Goal: Book appointment/travel/reservation

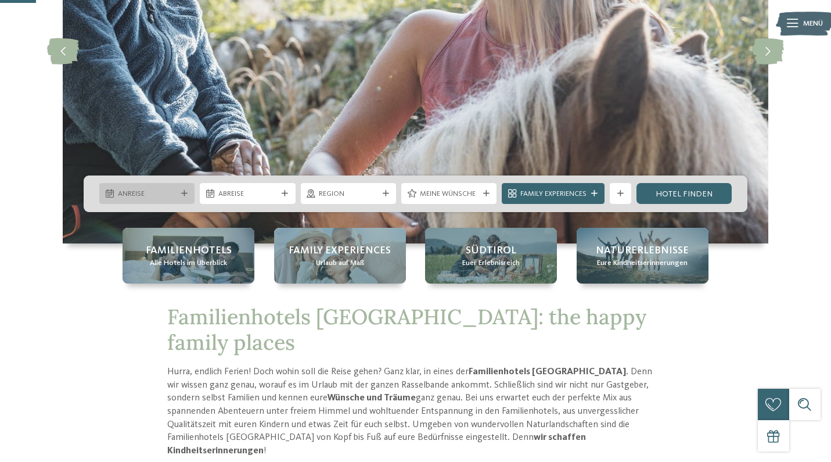
click at [186, 190] on icon at bounding box center [184, 193] width 6 height 6
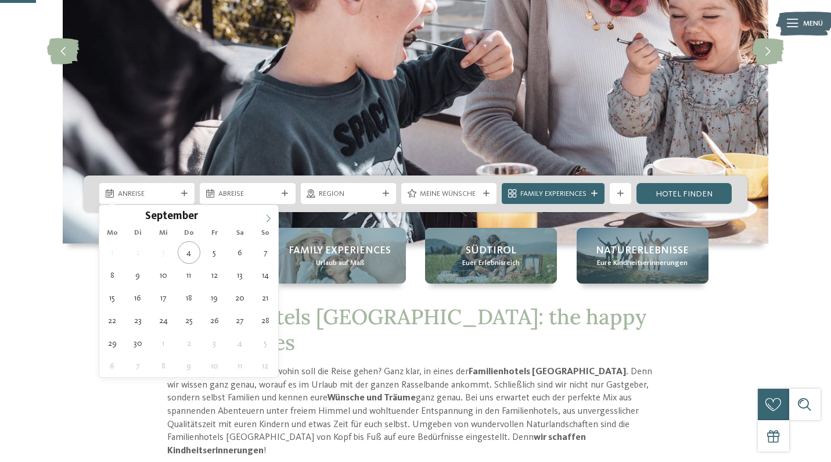
click at [270, 217] on icon at bounding box center [268, 218] width 8 height 8
type div "18.10.2025"
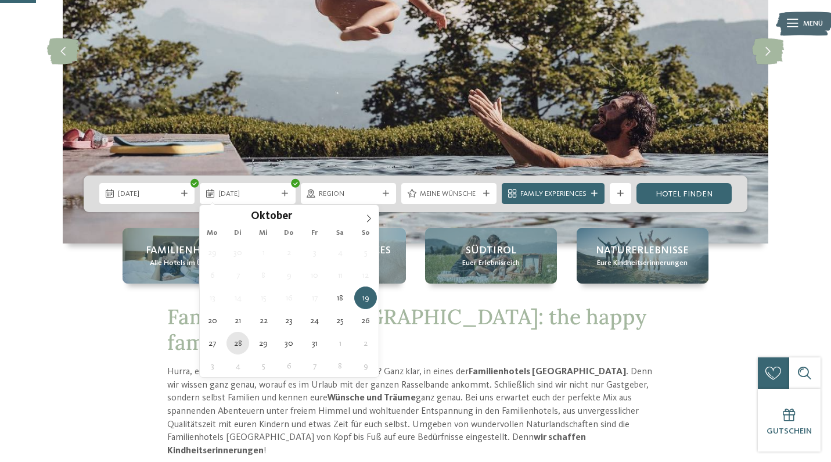
type div "28.10.2025"
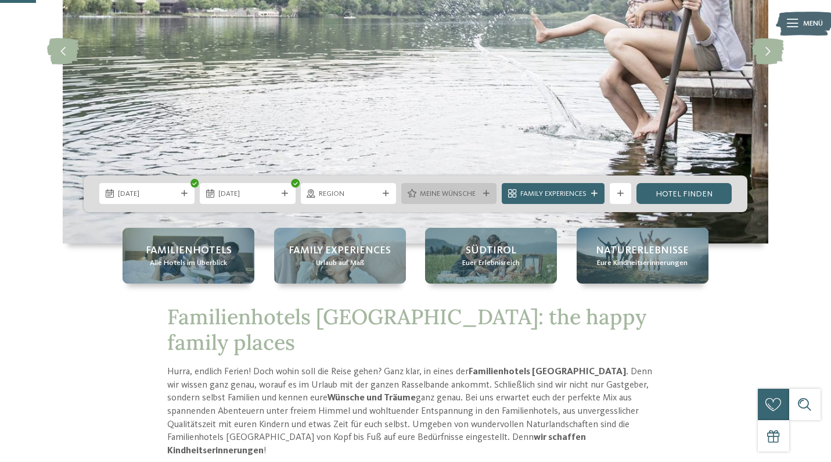
click at [470, 192] on span "Meine Wünsche" at bounding box center [449, 194] width 59 height 10
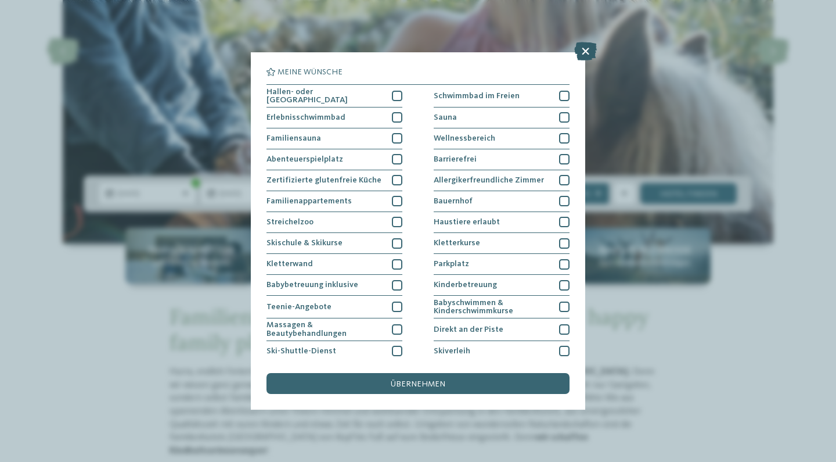
click at [585, 52] on icon at bounding box center [585, 51] width 23 height 19
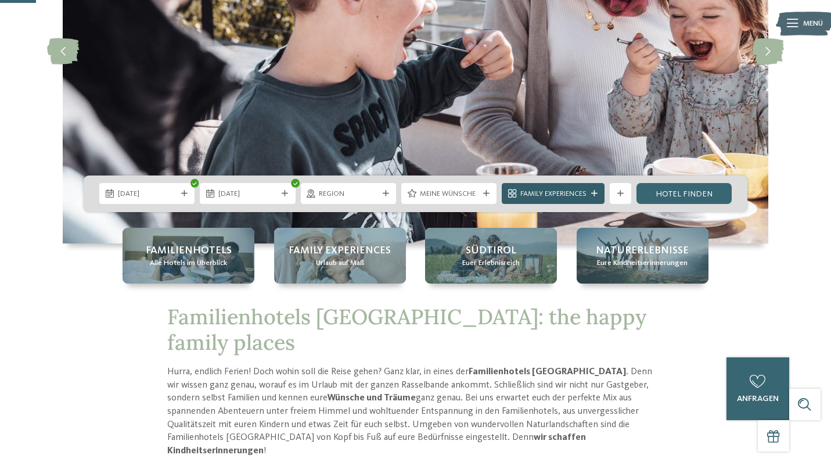
click at [592, 195] on icon at bounding box center [594, 193] width 6 height 6
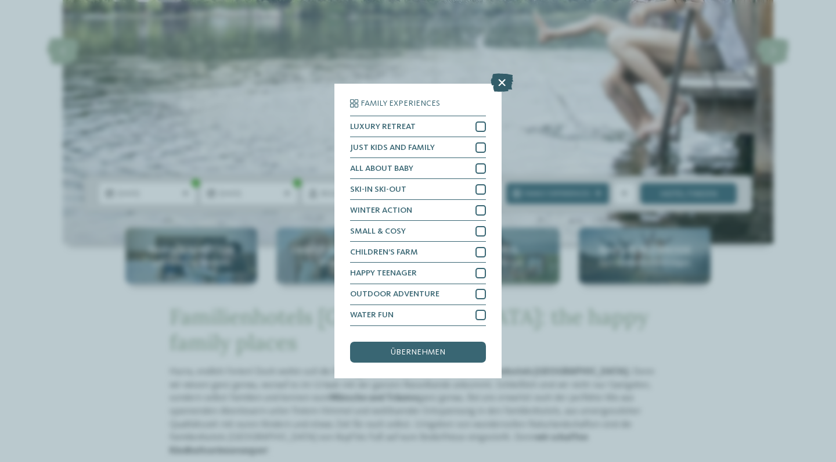
click at [498, 74] on icon at bounding box center [502, 83] width 23 height 19
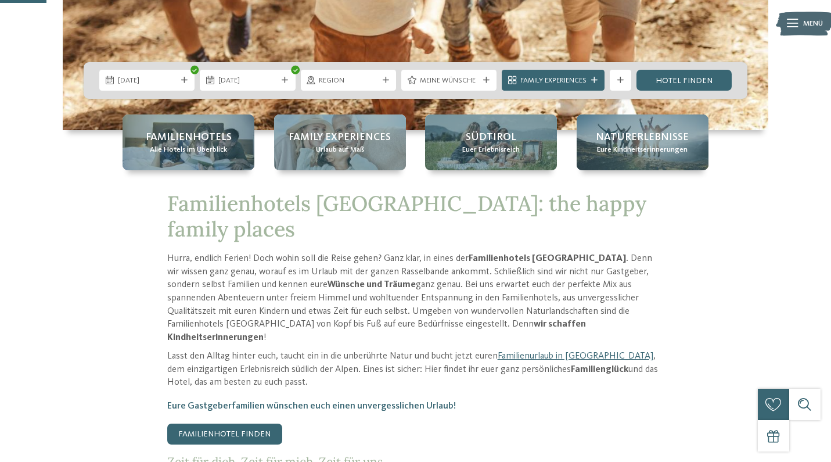
scroll to position [199, 0]
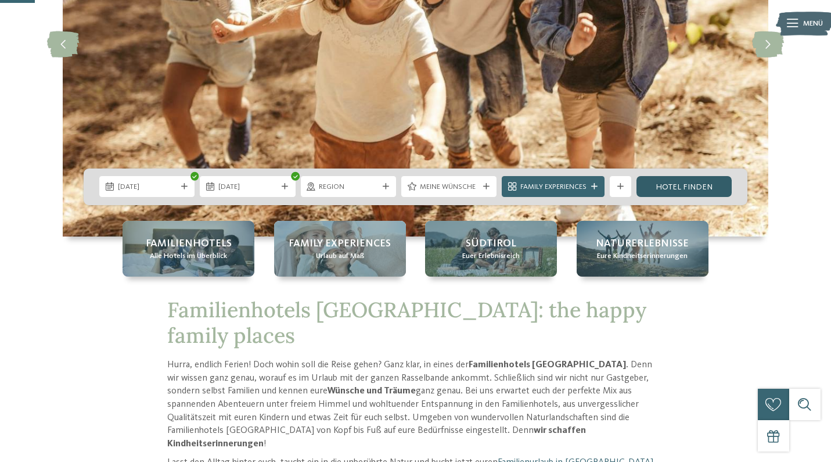
click at [692, 184] on link "Hotel finden" at bounding box center [683, 186] width 95 height 21
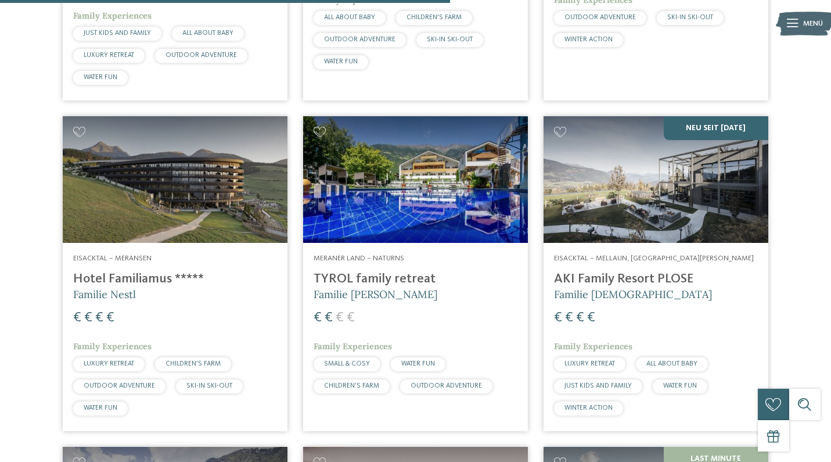
scroll to position [585, 0]
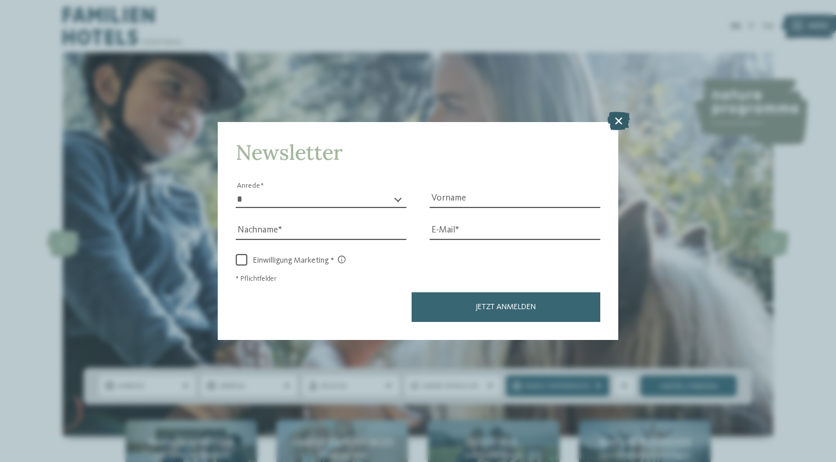
click at [622, 111] on icon at bounding box center [618, 120] width 23 height 19
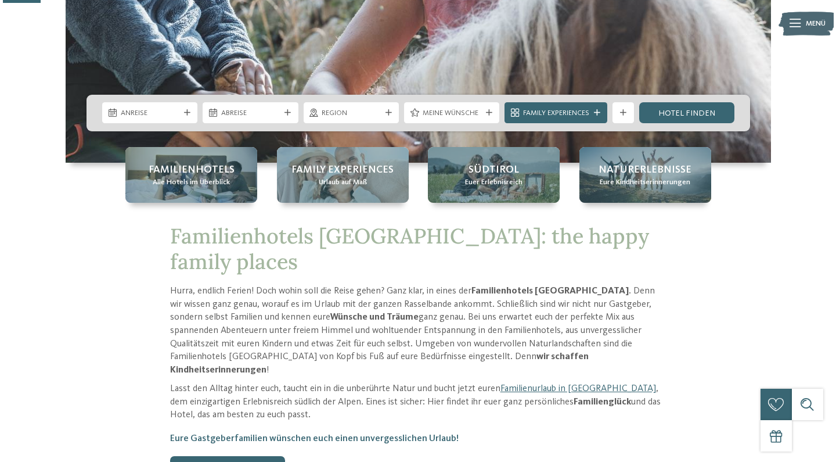
scroll to position [282, 0]
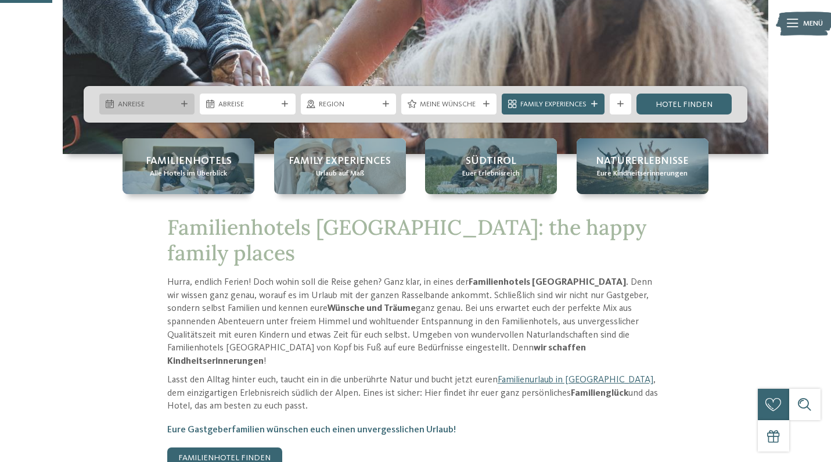
click at [174, 107] on span "Anreise" at bounding box center [147, 104] width 59 height 10
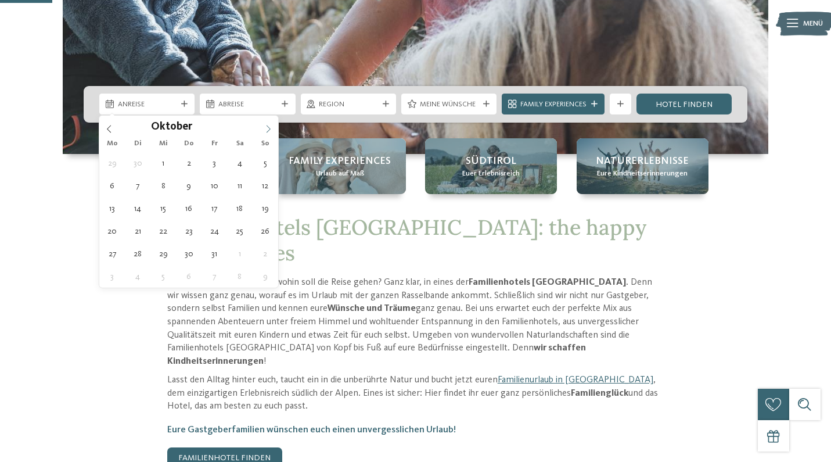
click at [272, 130] on icon at bounding box center [268, 129] width 8 height 8
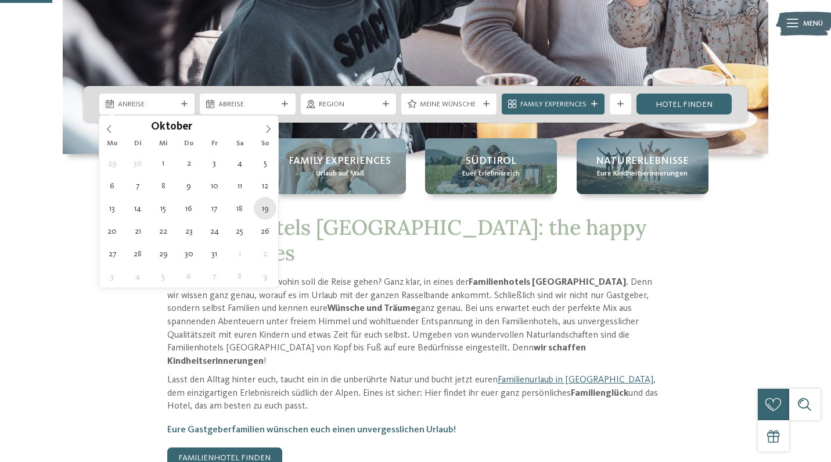
type div "[DATE]"
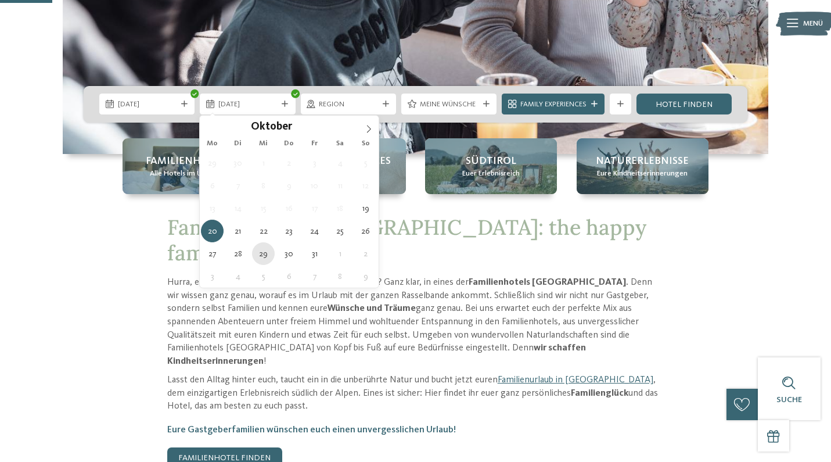
type div "[DATE]"
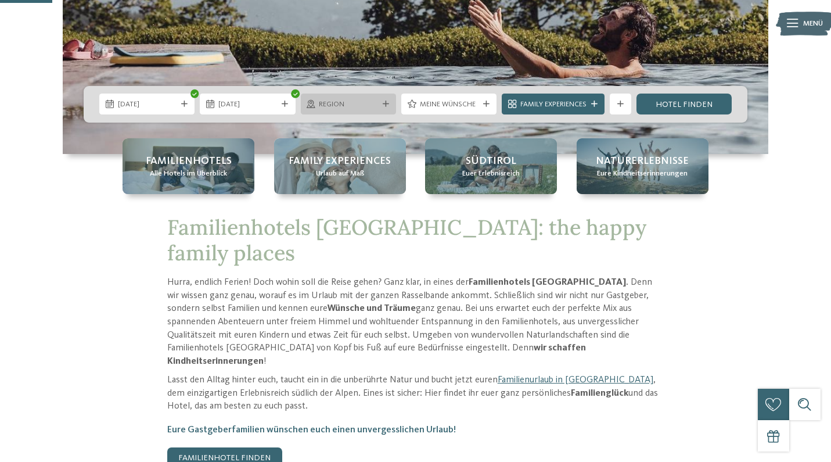
click at [381, 94] on div "Region" at bounding box center [348, 103] width 95 height 21
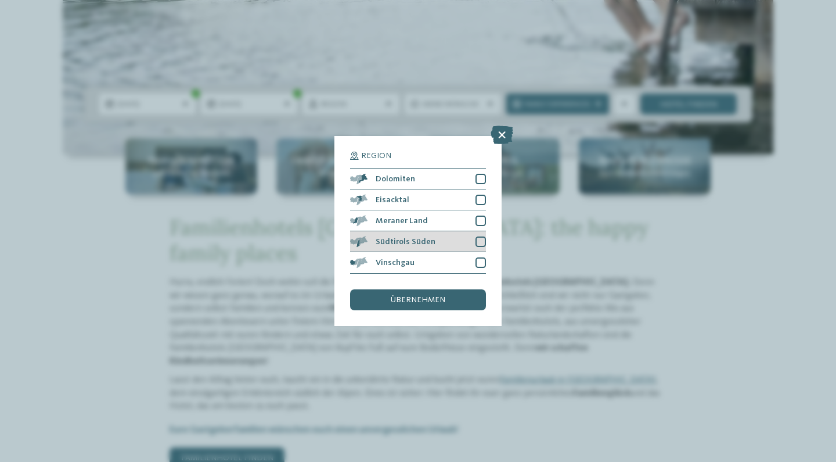
click at [481, 236] on div at bounding box center [481, 241] width 10 height 10
click at [480, 215] on div at bounding box center [481, 220] width 10 height 10
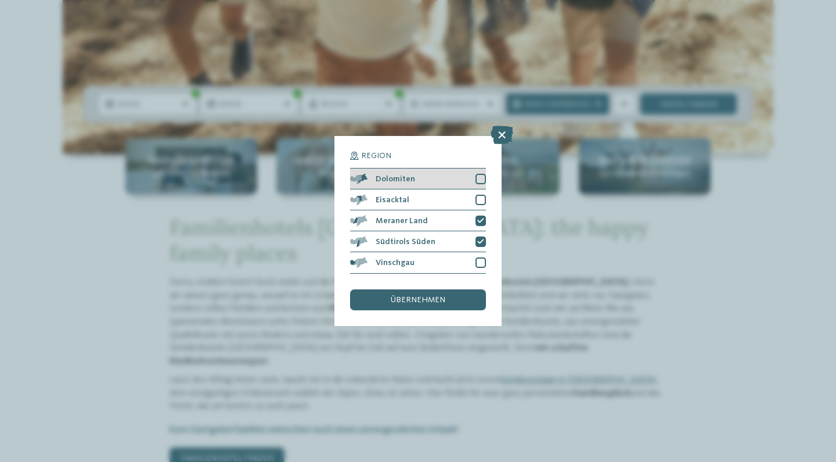
click at [484, 174] on div at bounding box center [481, 179] width 10 height 10
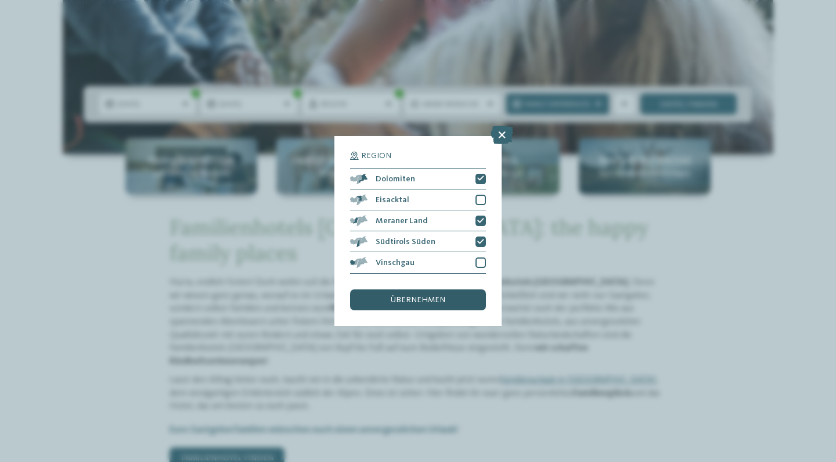
click at [460, 289] on div "übernehmen" at bounding box center [418, 299] width 136 height 21
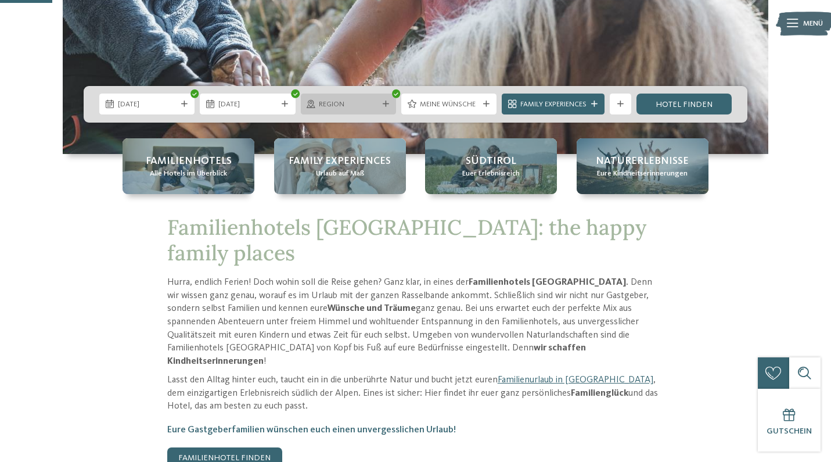
click at [383, 105] on icon at bounding box center [386, 104] width 6 height 6
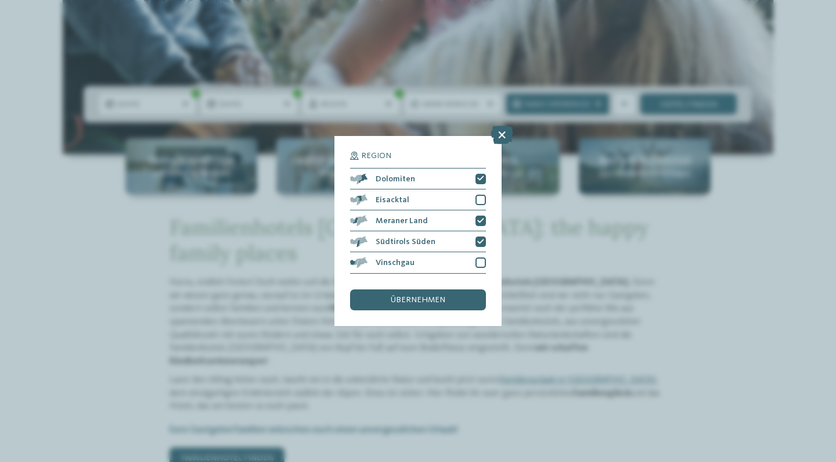
click at [563, 423] on p "Eure Gastgeberfamilien wünschen euch einen unvergesslichen Urlaub!" at bounding box center [418, 429] width 497 height 13
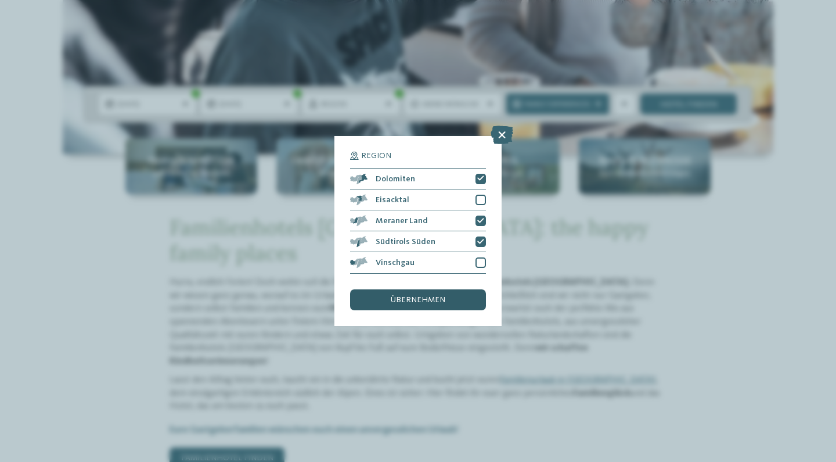
click at [470, 289] on div "übernehmen" at bounding box center [418, 299] width 136 height 21
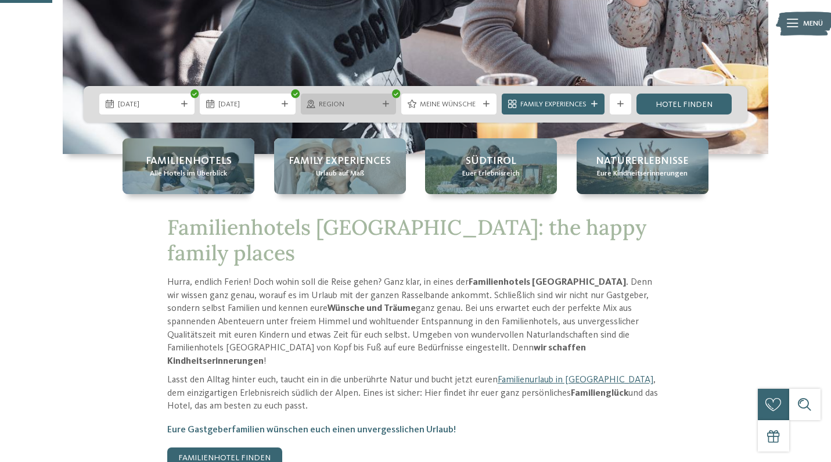
click at [387, 107] on div "Region" at bounding box center [348, 103] width 95 height 21
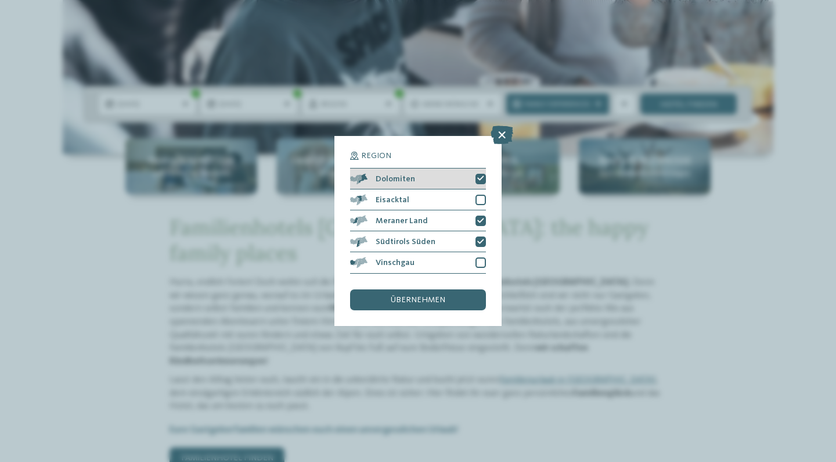
click at [477, 175] on icon at bounding box center [480, 178] width 7 height 6
click at [479, 174] on div at bounding box center [481, 179] width 10 height 10
click at [480, 189] on div "Eisacktal" at bounding box center [418, 199] width 136 height 21
click at [478, 175] on icon at bounding box center [480, 178] width 7 height 6
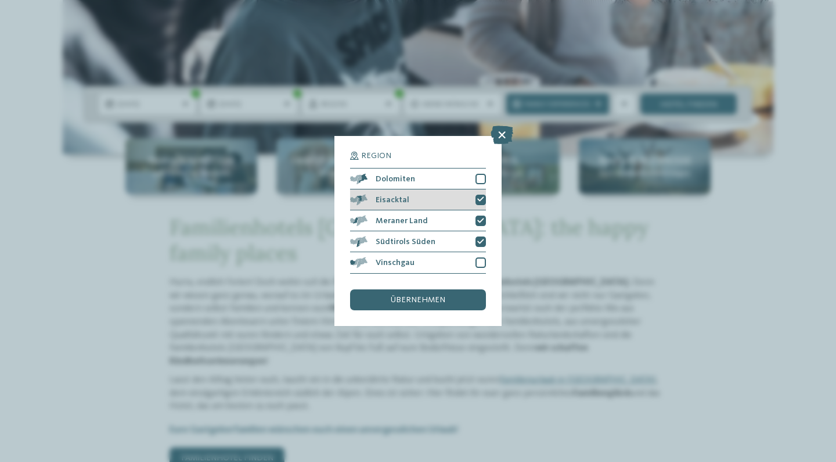
click at [477, 196] on icon at bounding box center [480, 199] width 7 height 6
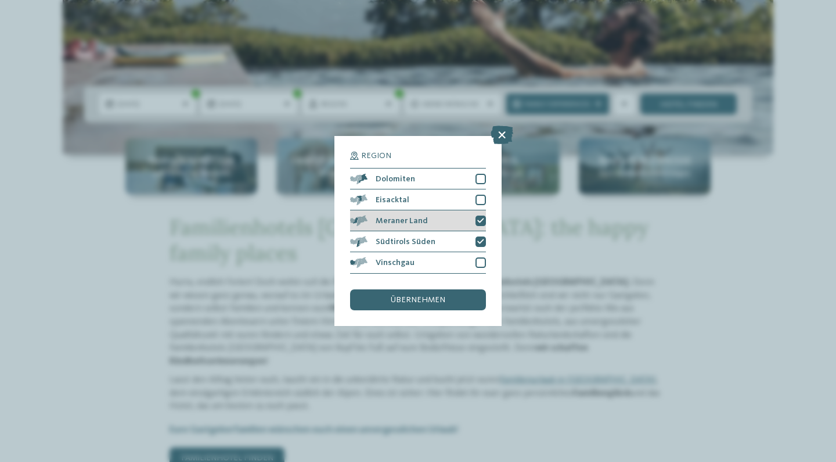
click at [484, 210] on div "Meraner Land" at bounding box center [418, 220] width 136 height 21
click at [484, 239] on icon at bounding box center [480, 242] width 7 height 6
click at [449, 289] on div "übernehmen" at bounding box center [418, 299] width 136 height 21
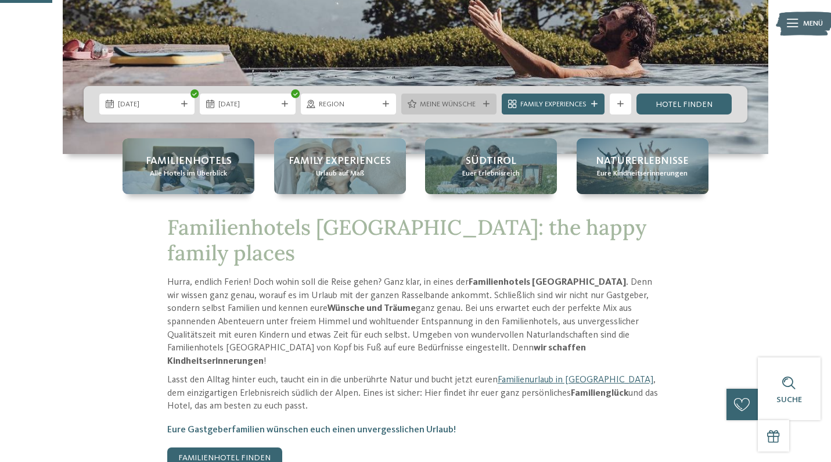
click at [449, 99] on span "Meine Wünsche" at bounding box center [449, 104] width 59 height 10
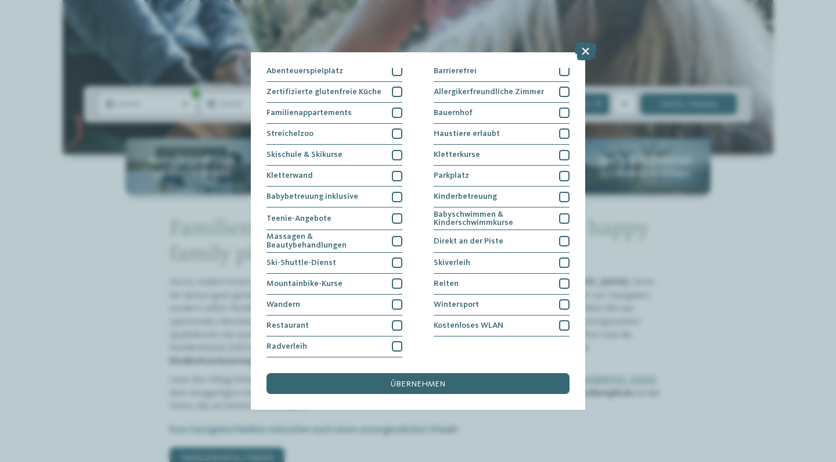
scroll to position [98, 0]
click at [557, 186] on div "Kinderbetreuung" at bounding box center [502, 196] width 136 height 21
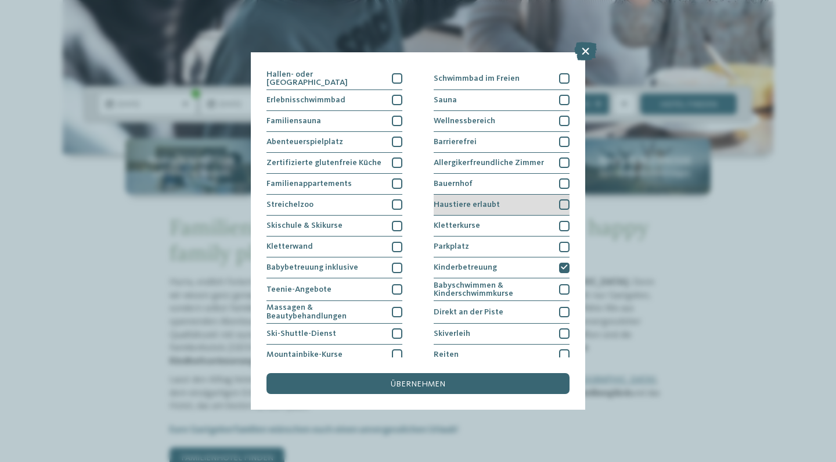
scroll to position [0, 0]
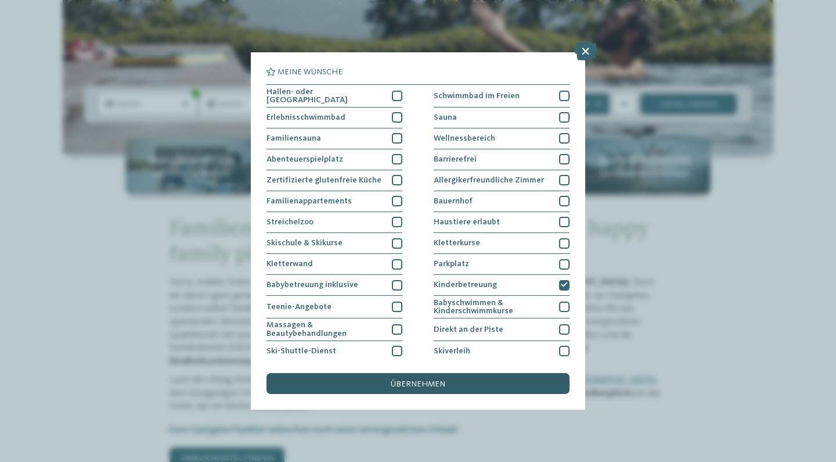
click at [432, 380] on span "übernehmen" at bounding box center [418, 384] width 55 height 8
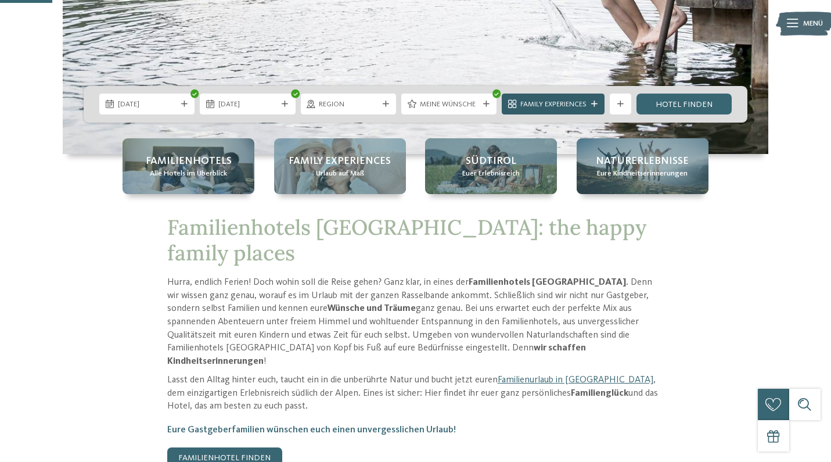
click at [593, 109] on div "Family Experiences" at bounding box center [553, 103] width 103 height 21
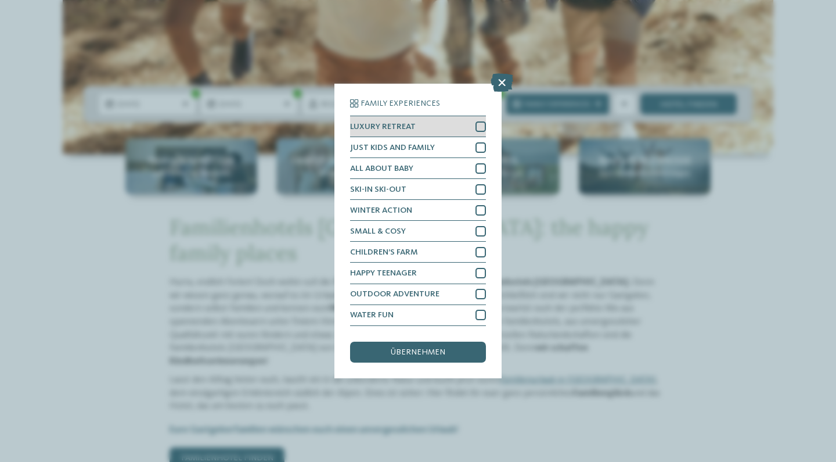
click at [477, 121] on div at bounding box center [481, 126] width 10 height 10
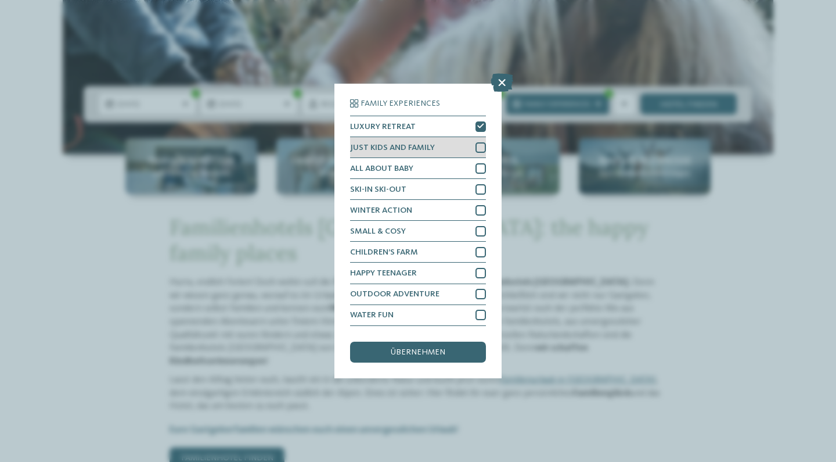
click at [476, 142] on div at bounding box center [481, 147] width 10 height 10
click at [462, 341] on div "übernehmen" at bounding box center [418, 351] width 136 height 21
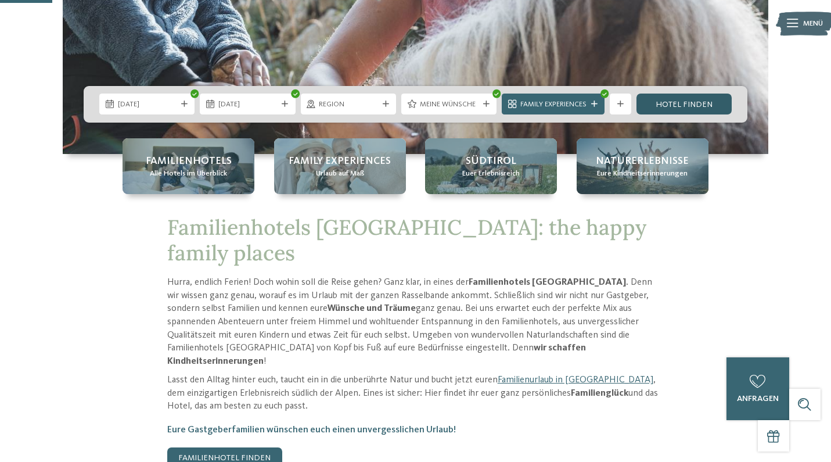
click at [679, 107] on link "Hotel finden" at bounding box center [683, 103] width 95 height 21
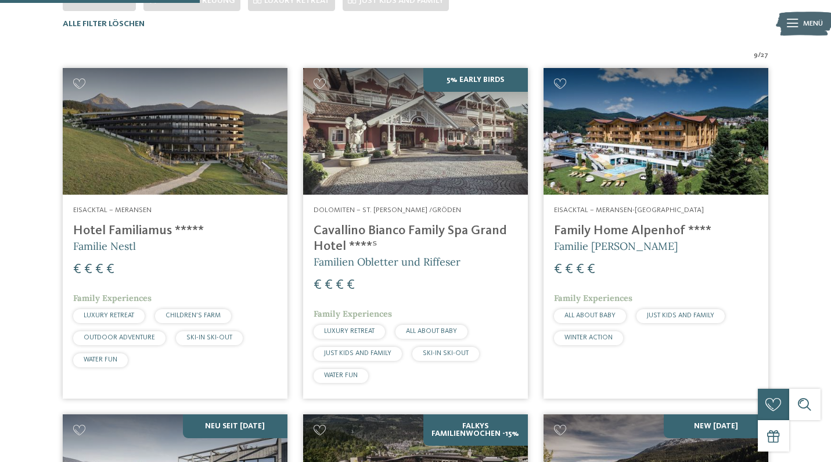
scroll to position [330, 0]
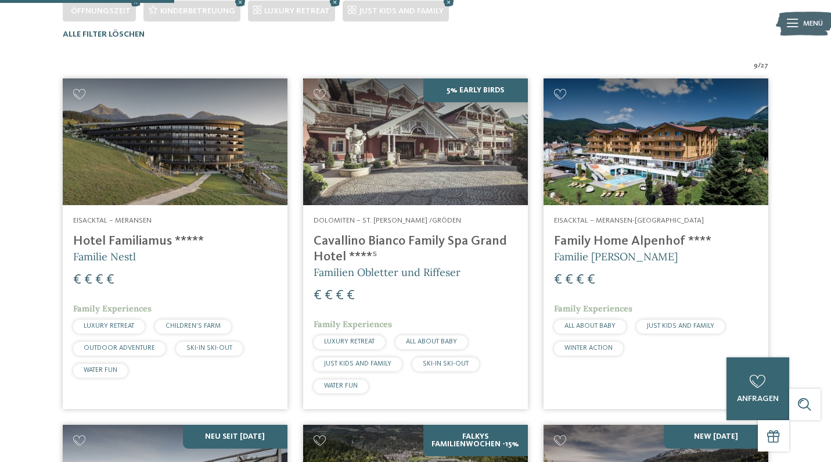
click at [127, 174] on img at bounding box center [175, 141] width 225 height 127
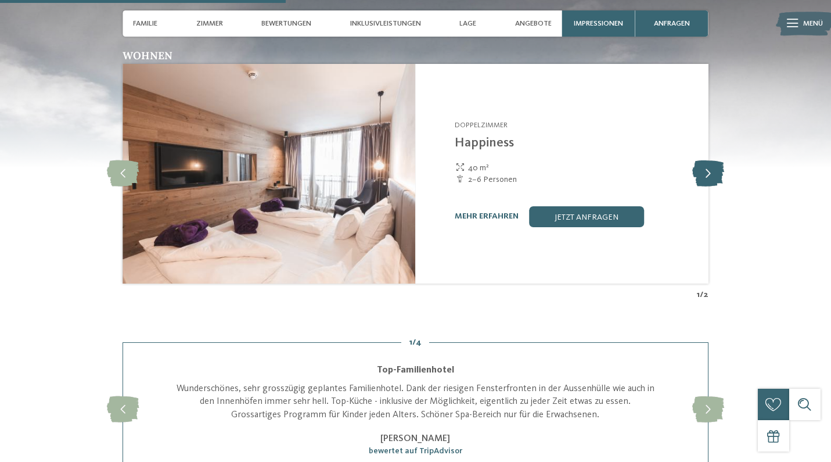
scroll to position [1293, 0]
click at [719, 162] on icon at bounding box center [708, 173] width 32 height 26
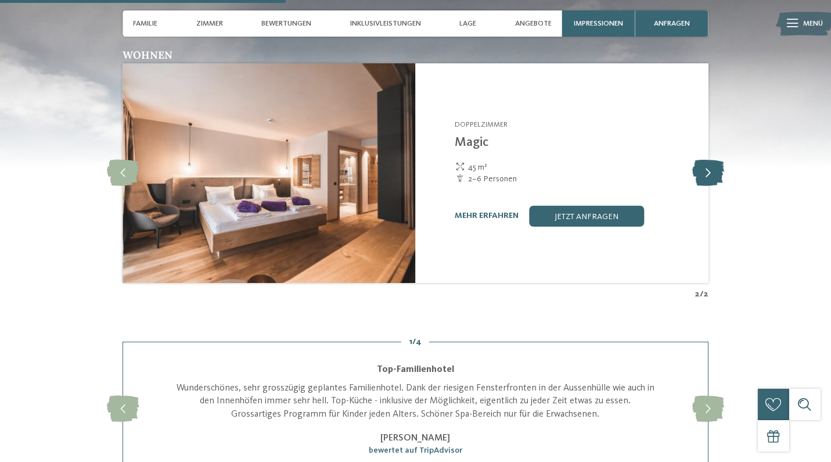
click at [719, 162] on icon at bounding box center [708, 173] width 32 height 26
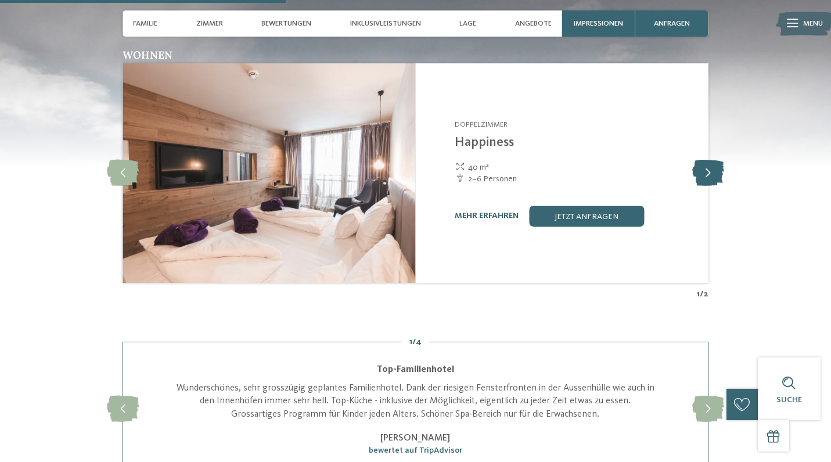
click at [719, 162] on icon at bounding box center [708, 173] width 32 height 26
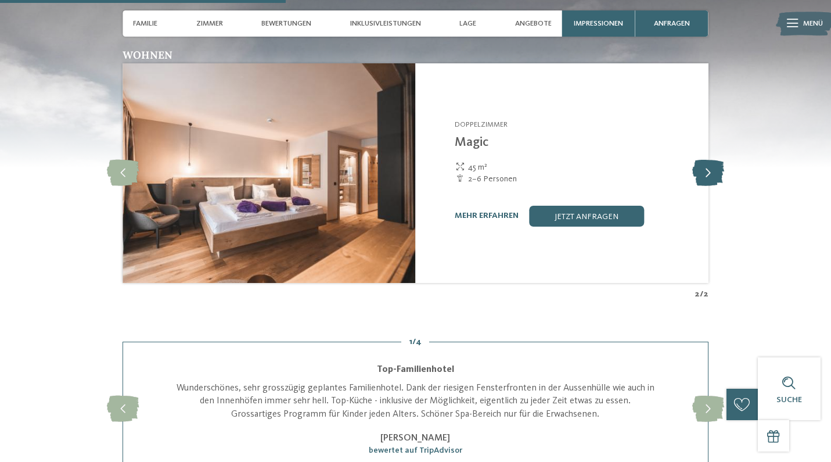
click at [719, 162] on icon at bounding box center [708, 173] width 32 height 26
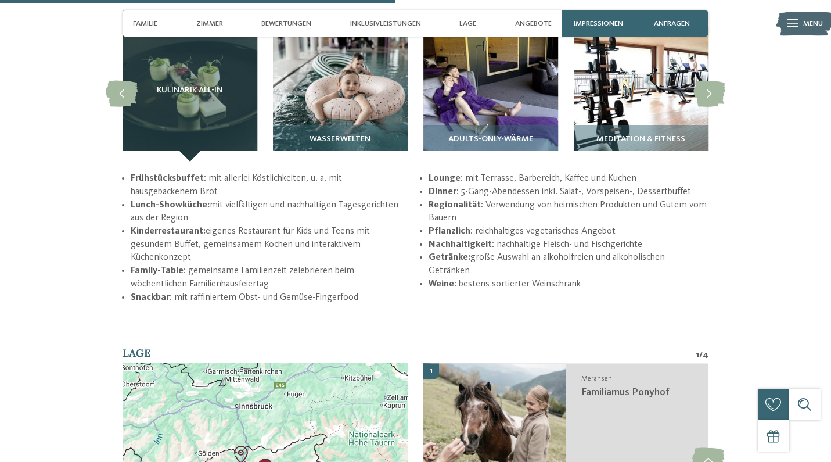
scroll to position [1678, 0]
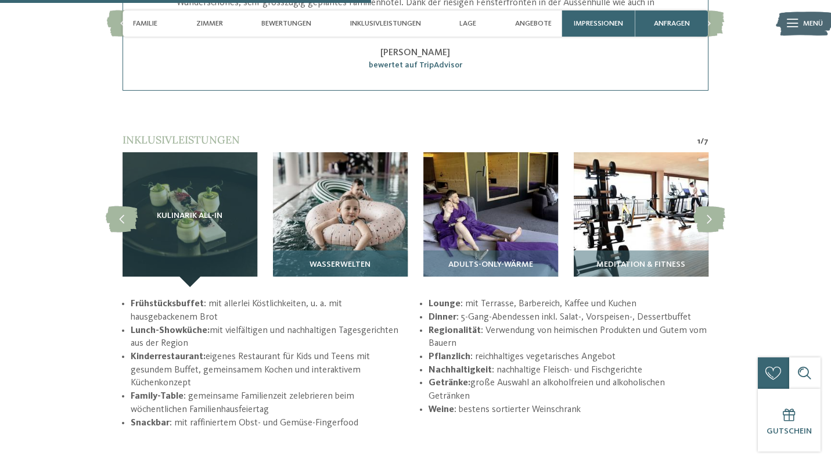
click at [373, 197] on img at bounding box center [340, 219] width 135 height 135
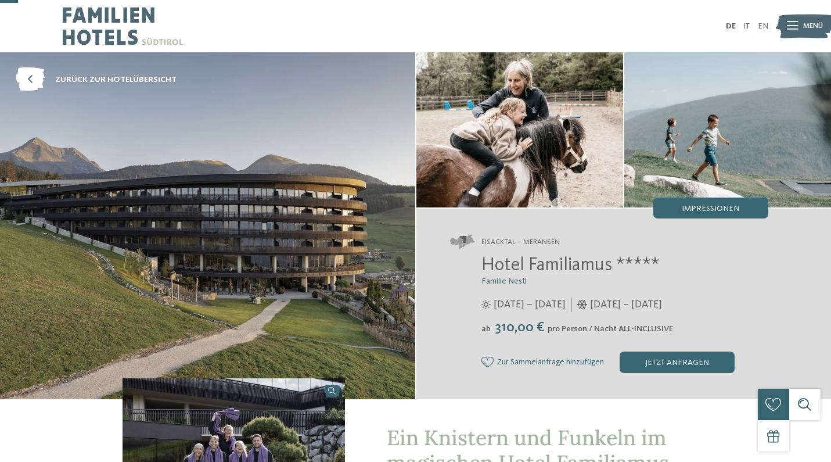
scroll to position [0, 0]
click at [127, 80] on span "zurück zur Hotelübersicht" at bounding box center [115, 80] width 121 height 12
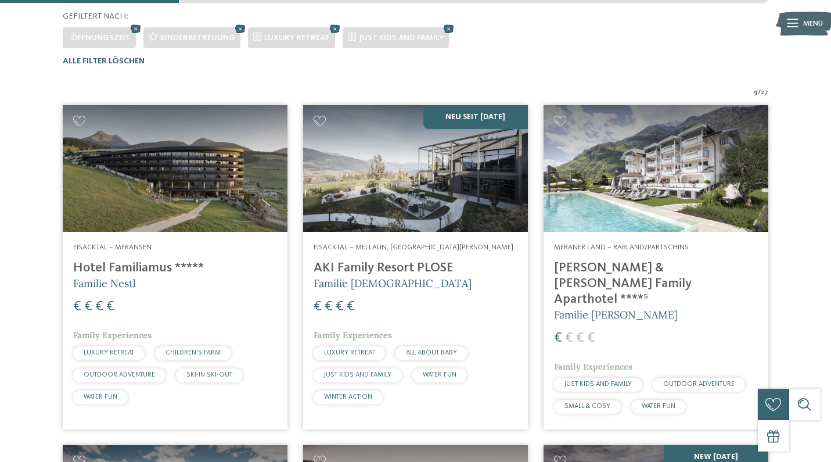
scroll to position [334, 0]
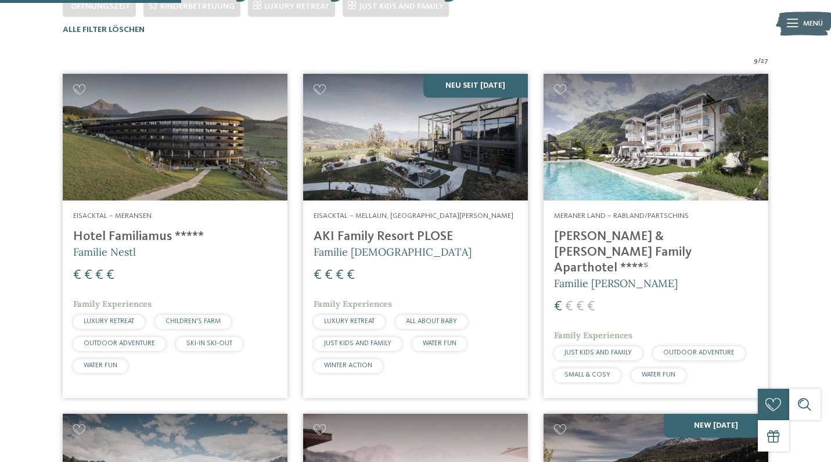
click at [369, 239] on h4 "AKI Family Resort PLOSE" at bounding box center [416, 237] width 204 height 16
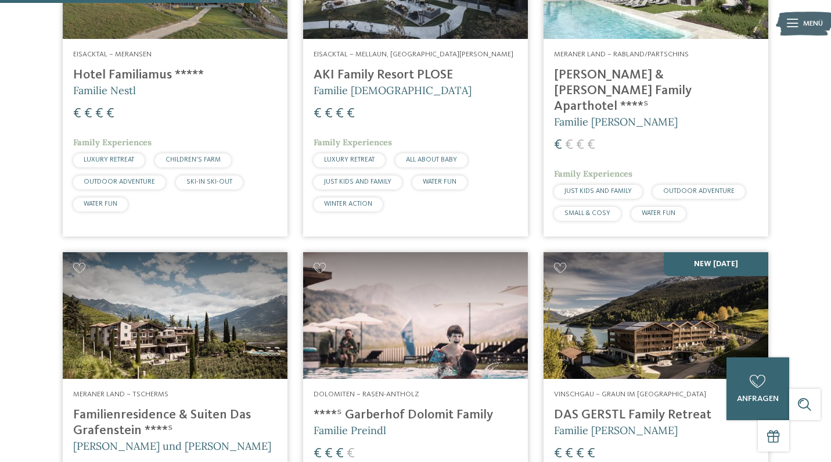
scroll to position [613, 0]
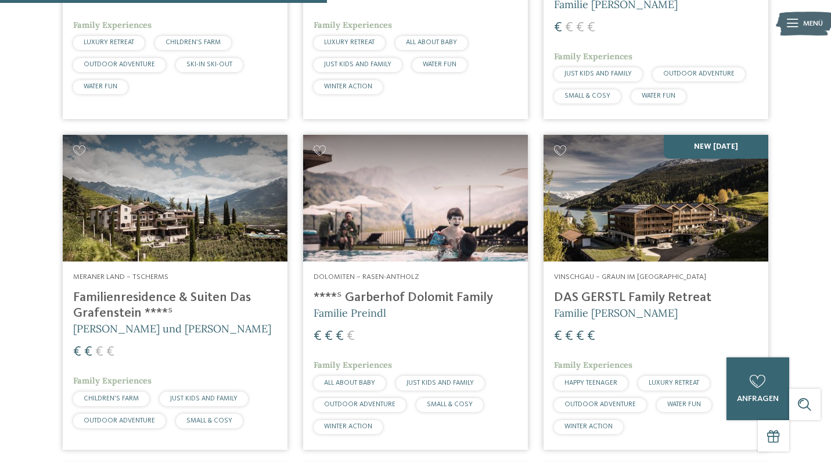
click at [570, 290] on h4 "DAS GERSTL Family Retreat" at bounding box center [656, 298] width 204 height 16
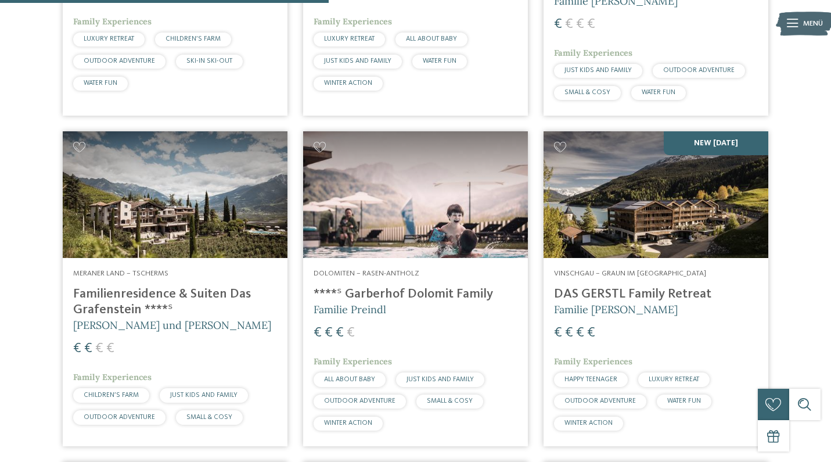
scroll to position [617, 0]
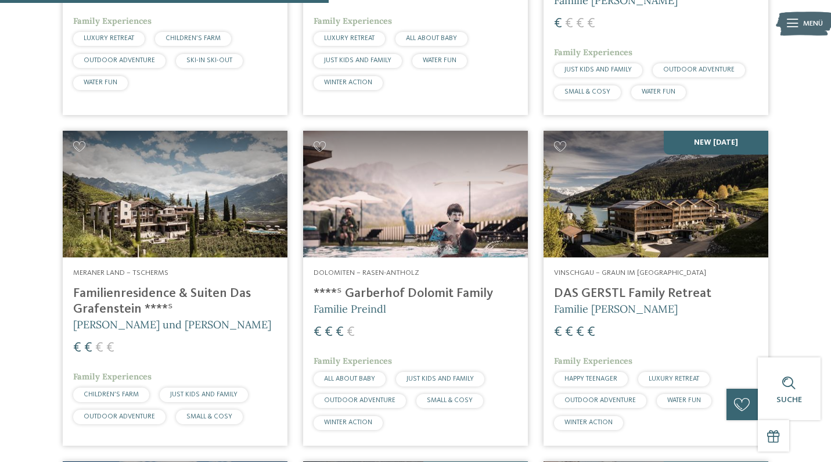
click at [460, 286] on h4 "****ˢ Garberhof Dolomit Family" at bounding box center [416, 294] width 204 height 16
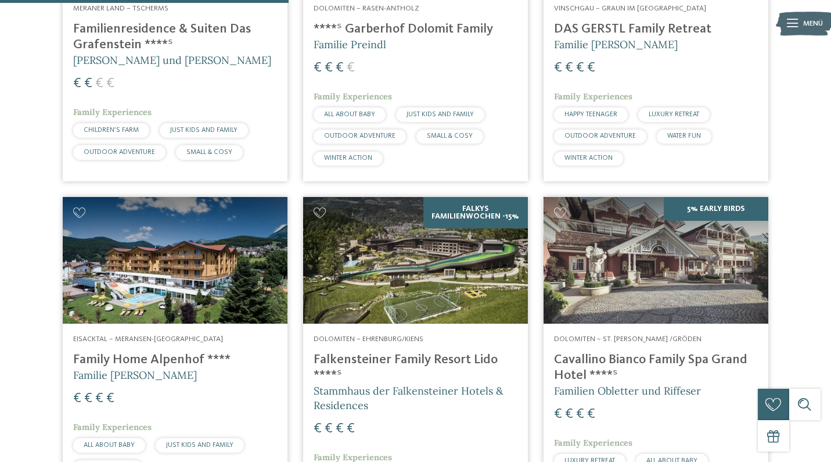
scroll to position [1023, 0]
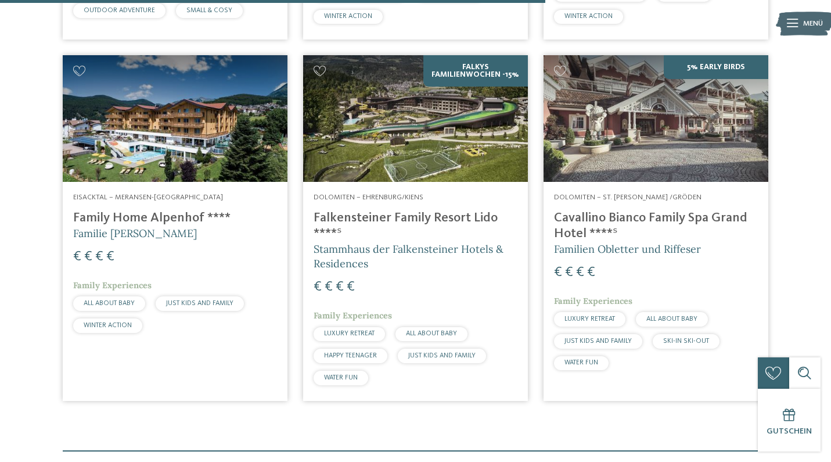
click at [375, 210] on h4 "Falkensteiner Family Resort Lido ****ˢ" at bounding box center [416, 225] width 204 height 31
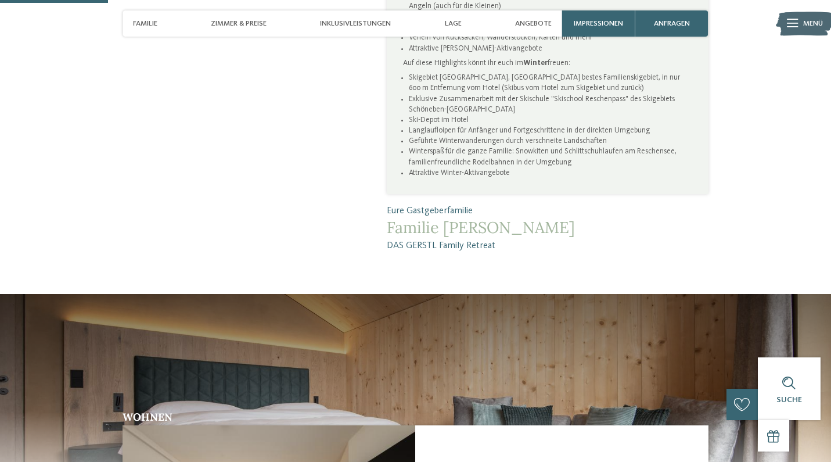
scroll to position [383, 0]
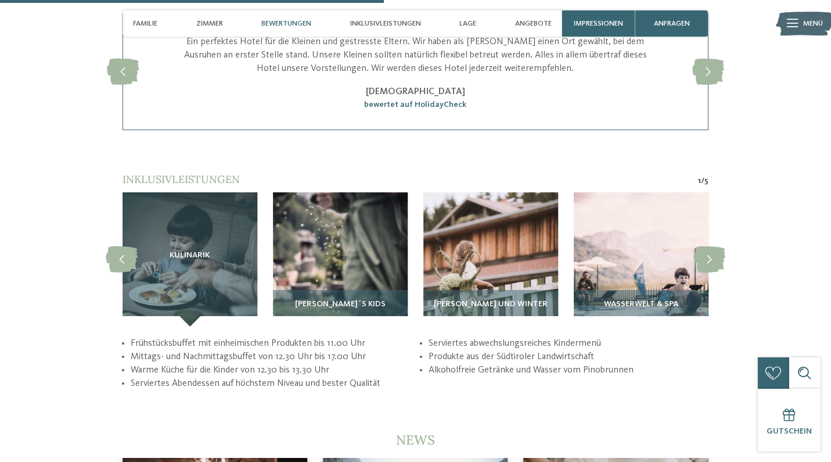
scroll to position [1636, 0]
